Goal: Task Accomplishment & Management: Use online tool/utility

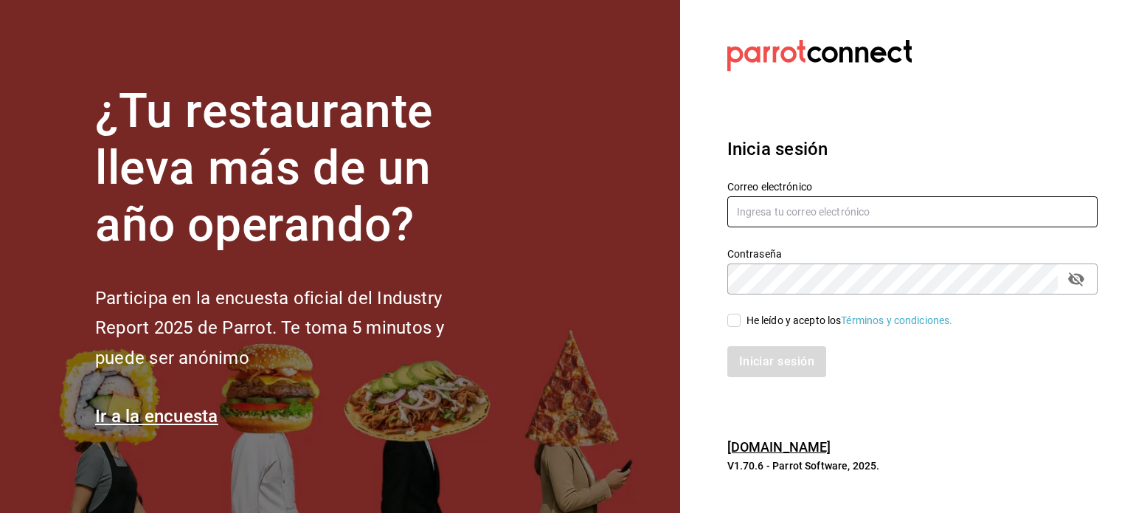
type input "[EMAIL_ADDRESS][DOMAIN_NAME]"
click at [738, 322] on input "He leído y acepto los Términos y condiciones." at bounding box center [733, 320] width 13 height 13
checkbox input "true"
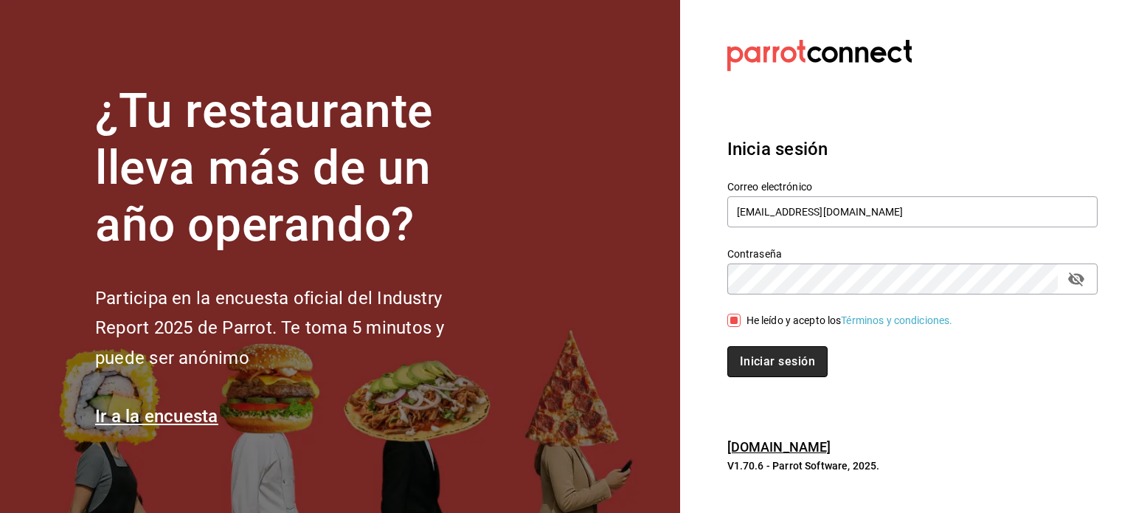
click at [759, 356] on button "Iniciar sesión" at bounding box center [777, 361] width 100 height 31
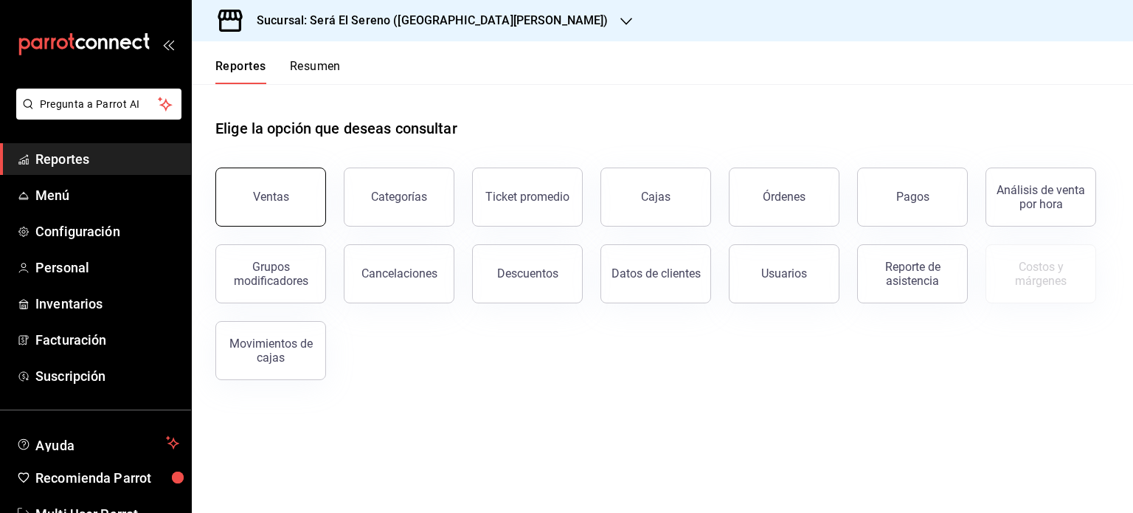
click at [279, 194] on div "Ventas" at bounding box center [271, 197] width 36 height 14
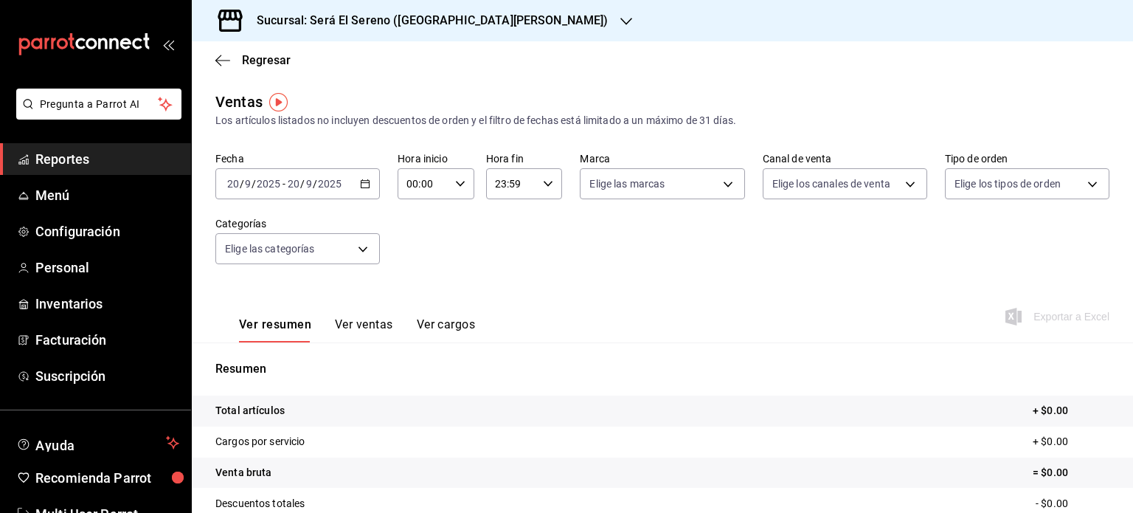
click at [364, 182] on icon "button" at bounding box center [365, 184] width 10 height 10
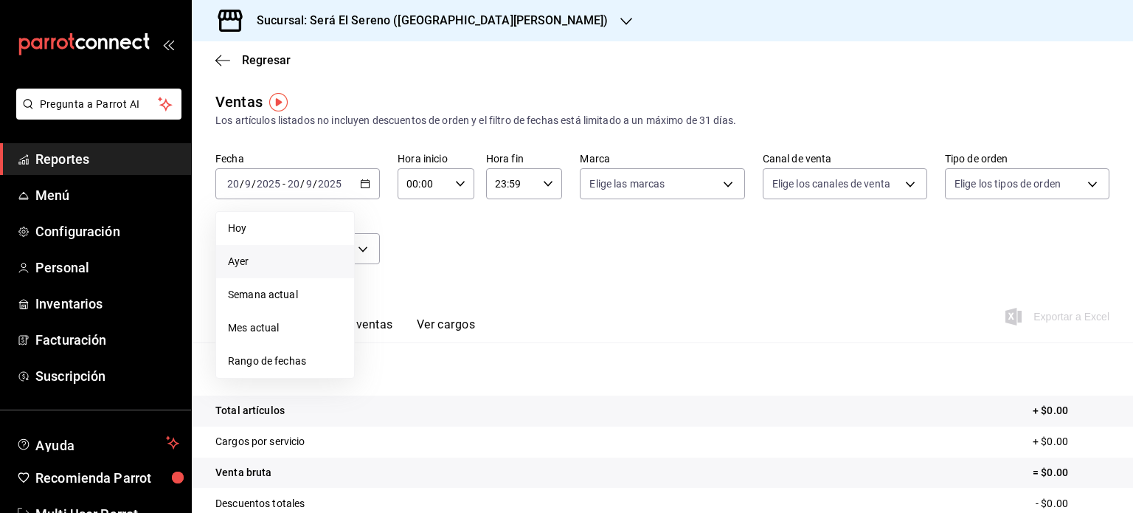
click at [313, 258] on span "Ayer" at bounding box center [285, 261] width 114 height 15
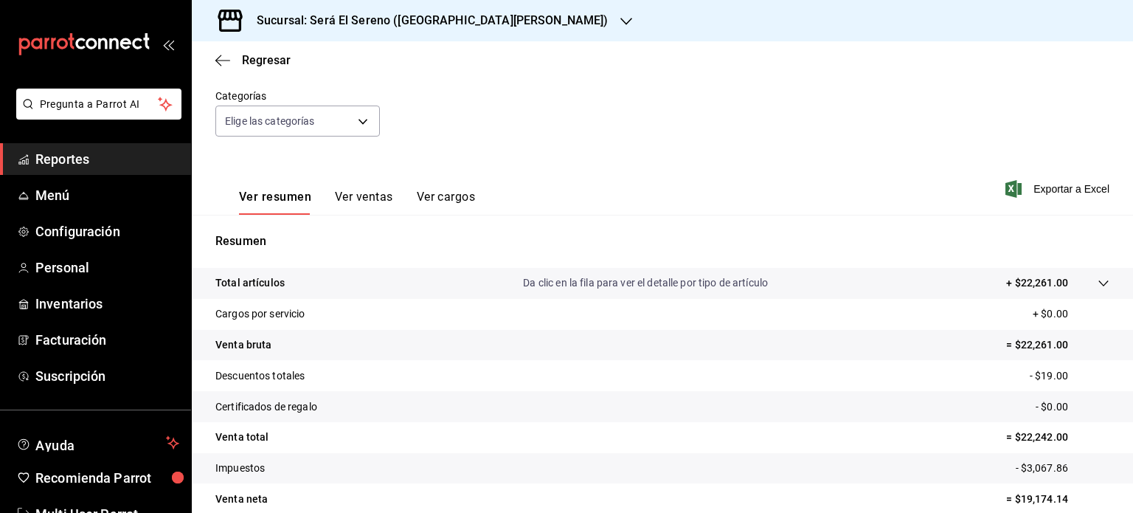
scroll to position [181, 0]
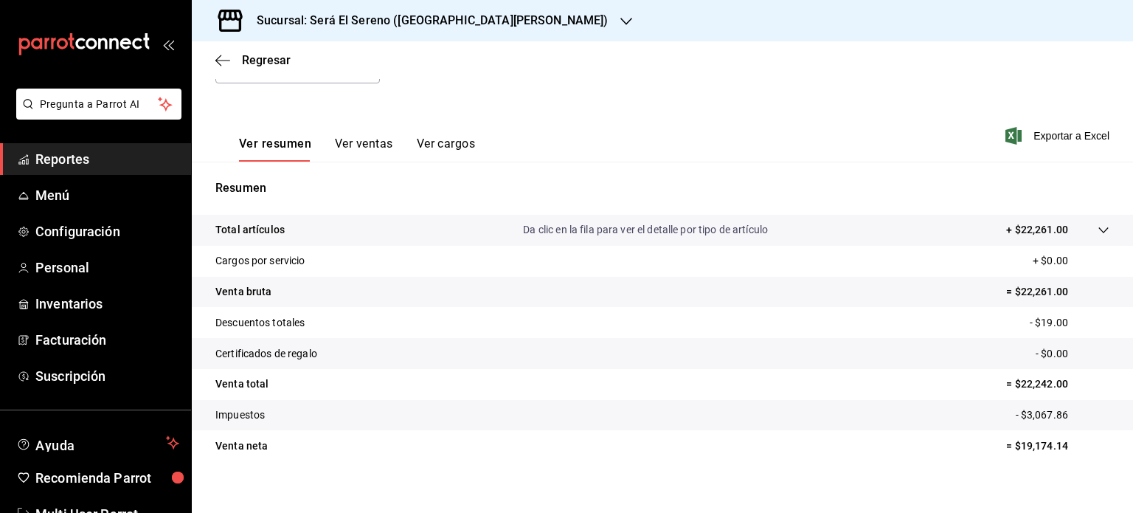
click at [620, 21] on icon "button" at bounding box center [626, 21] width 12 height 12
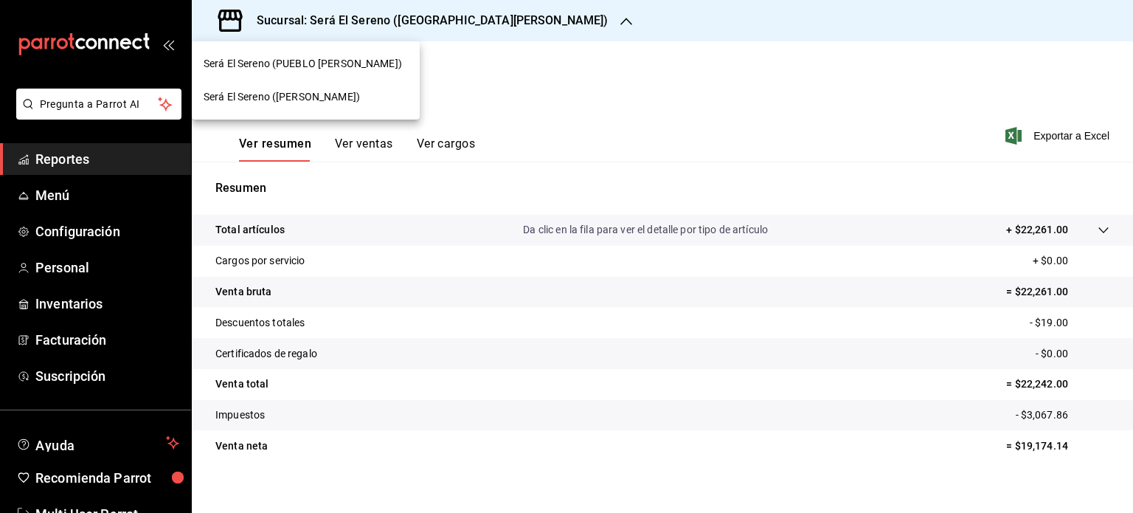
click at [401, 104] on div "Será El Sereno (ARBOLEDA)" at bounding box center [306, 96] width 228 height 33
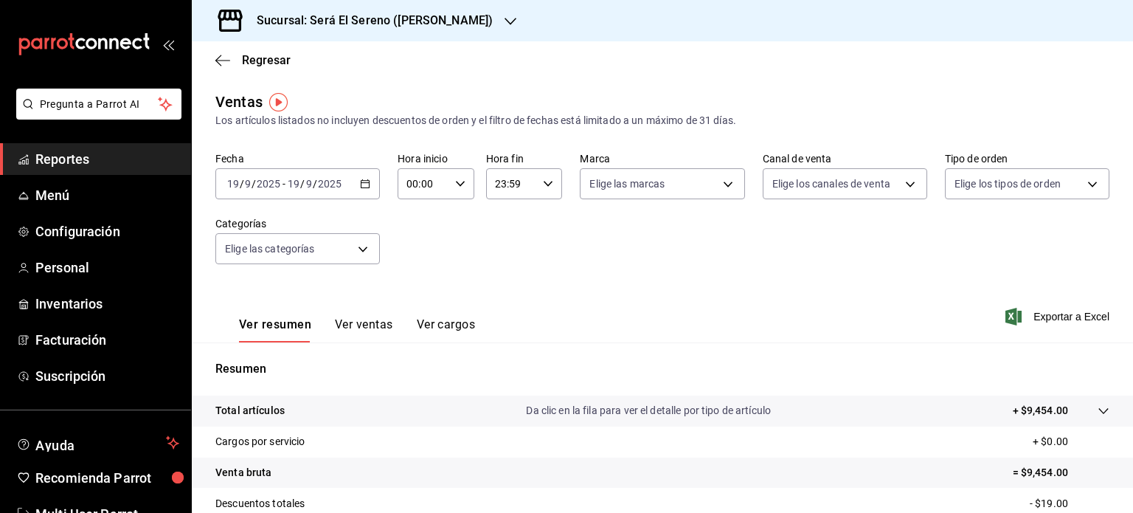
scroll to position [194, 0]
